Goal: Find specific page/section: Find specific page/section

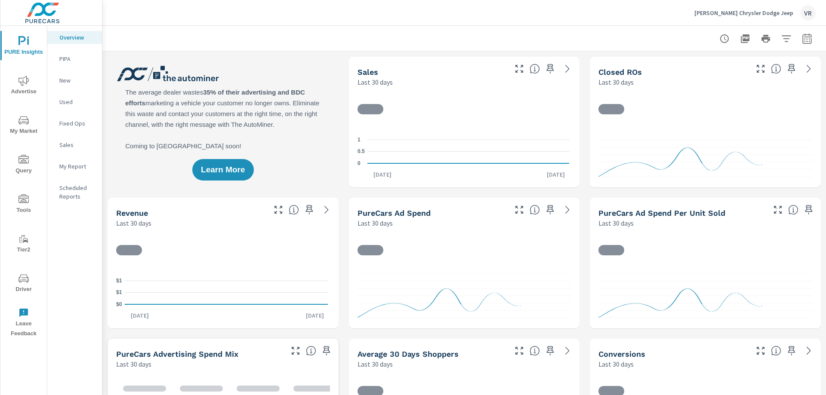
click at [22, 279] on icon "nav menu" at bounding box center [23, 279] width 10 height 10
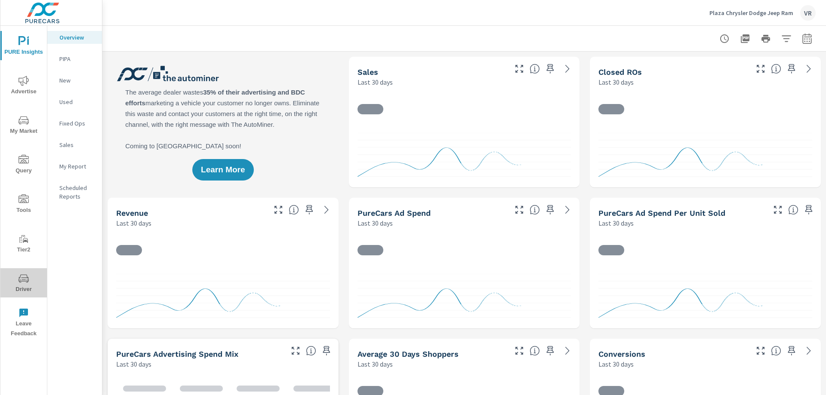
click at [26, 285] on span "Driver" at bounding box center [23, 284] width 41 height 21
